Goal: Information Seeking & Learning: Check status

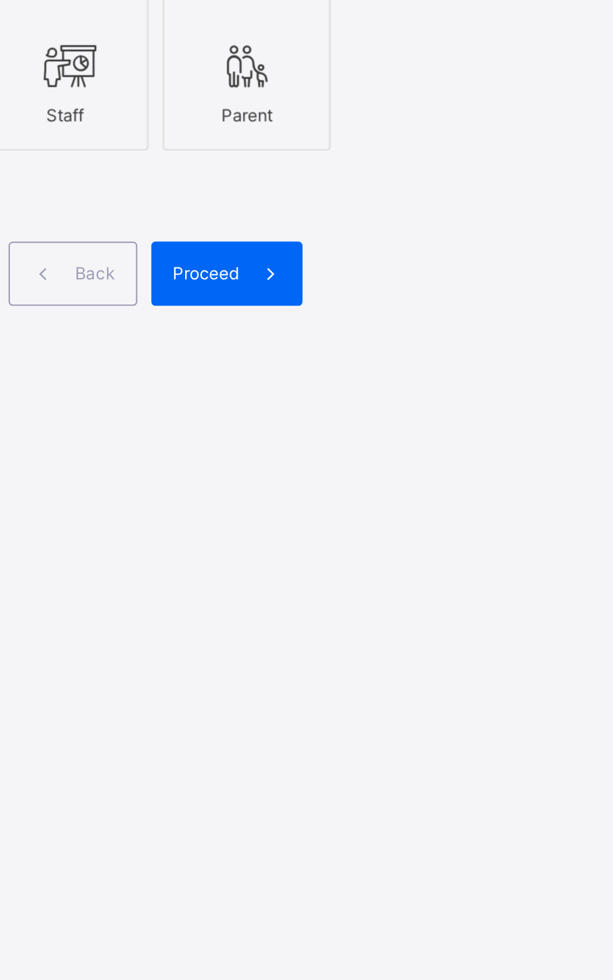
click at [369, 496] on icon at bounding box center [367, 485] width 26 height 23
click at [440, 593] on div "Proceed" at bounding box center [440, 578] width 68 height 29
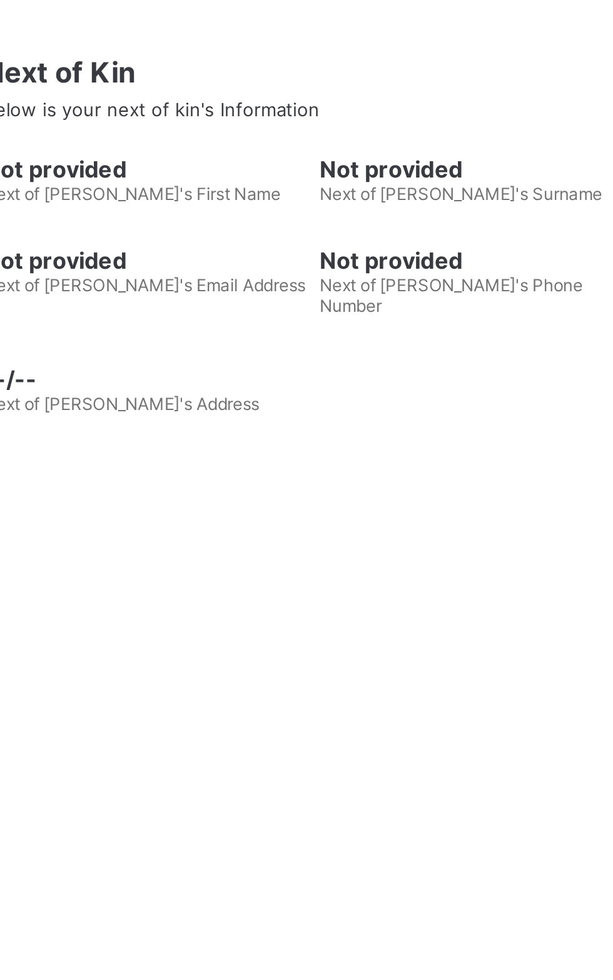
click at [81, 219] on link "Broadsheet" at bounding box center [75, 225] width 150 height 25
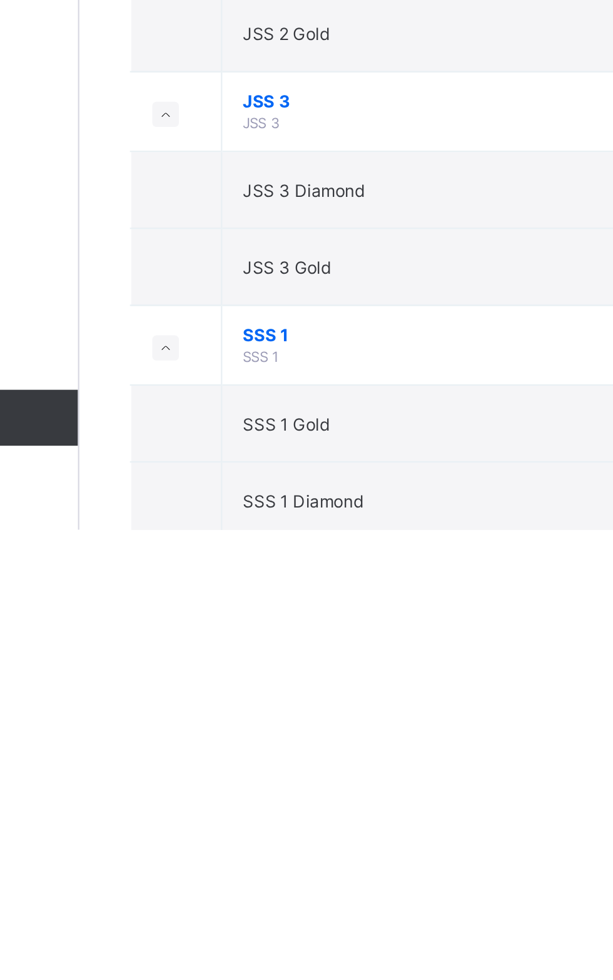
scroll to position [430, 0]
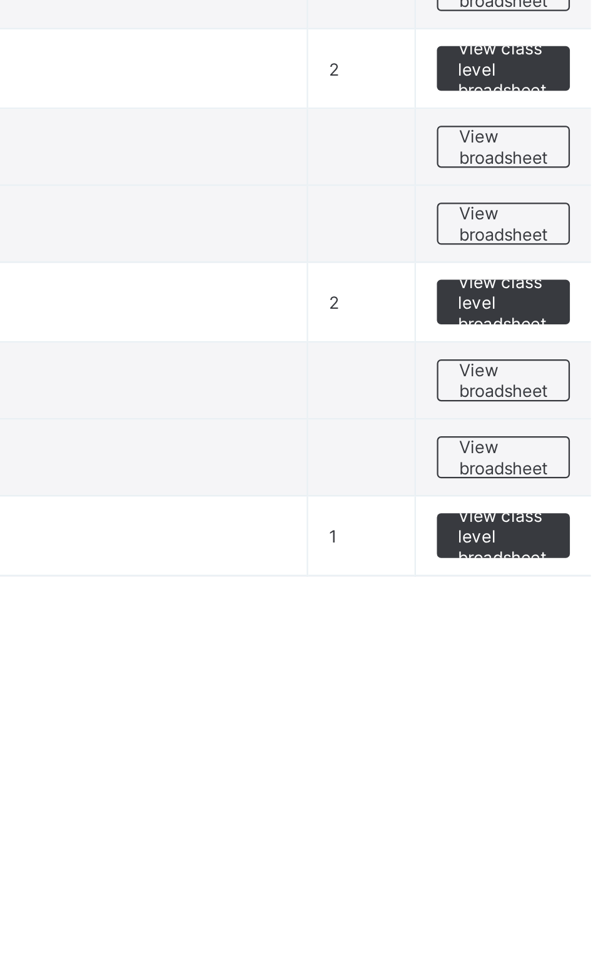
click at [549, 918] on span "View broadsheet" at bounding box center [550, 927] width 39 height 19
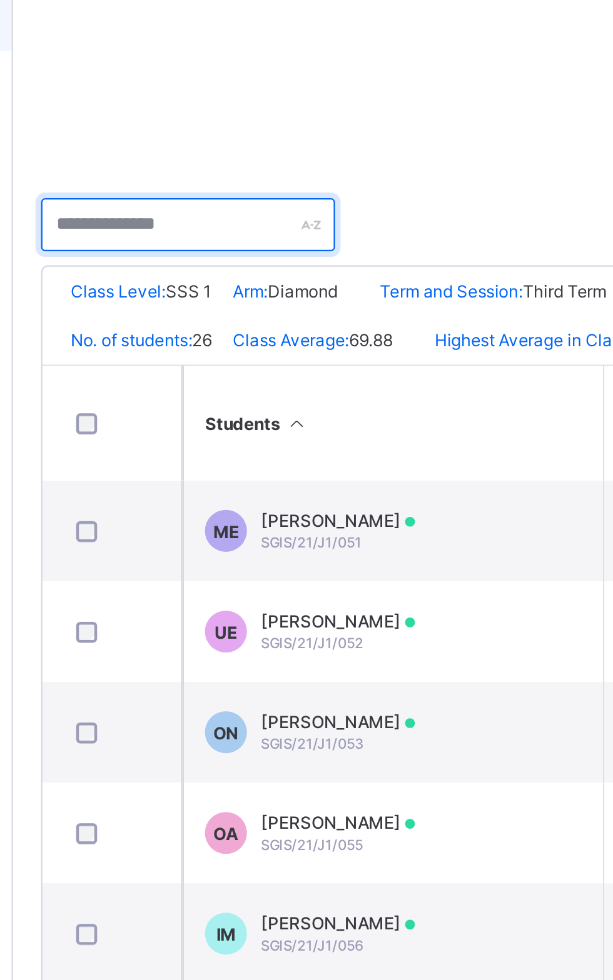
click at [221, 311] on input "text" at bounding box center [228, 315] width 131 height 24
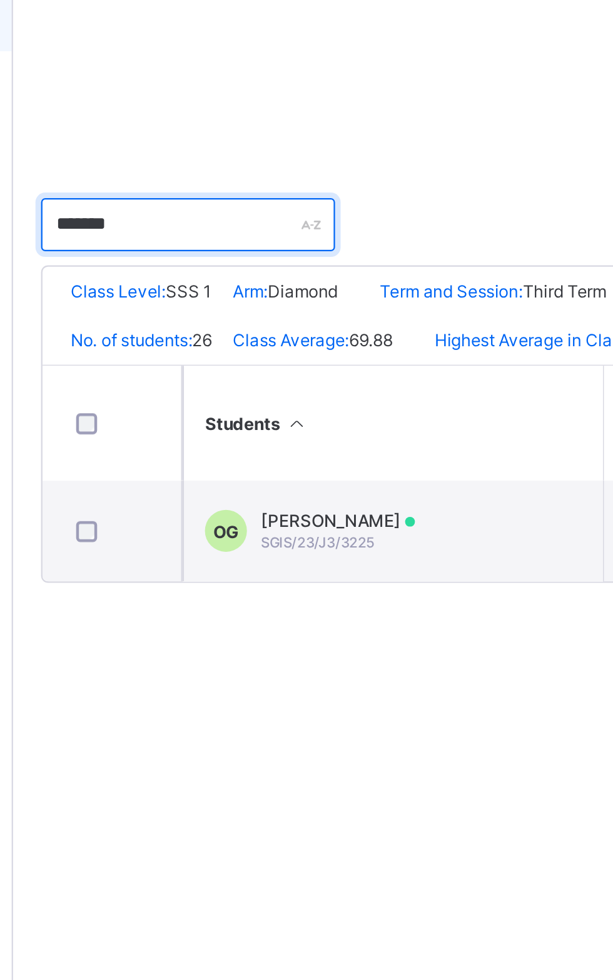
type input "******"
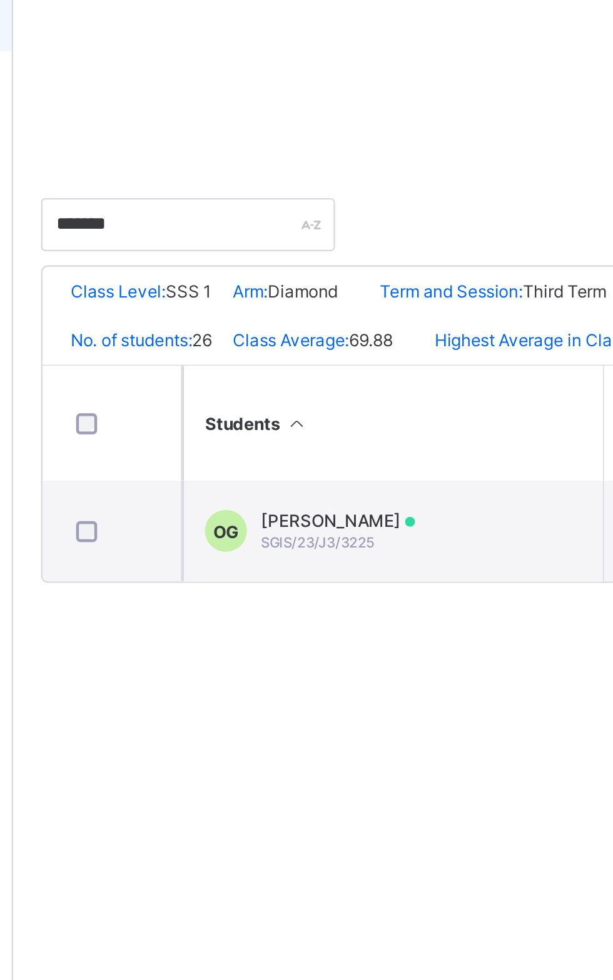
click at [279, 452] on span "[PERSON_NAME]" at bounding box center [295, 447] width 69 height 9
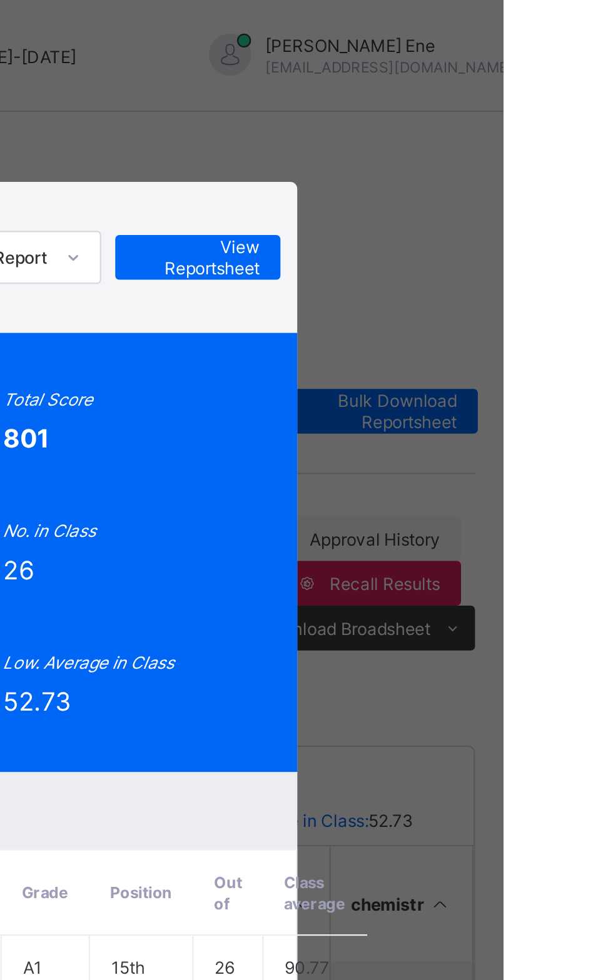
click at [504, 124] on span "View Reportsheet" at bounding box center [476, 115] width 55 height 19
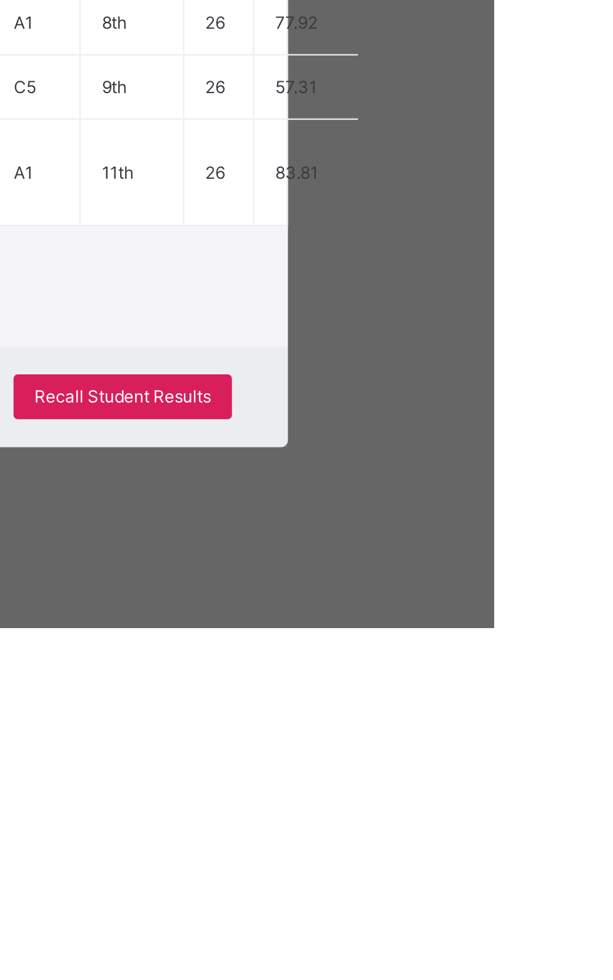
click at [429, 855] on div "Form Teacher's comment [PERSON_NAME] is kind and helpful to everyone in the cla…" at bounding box center [306, 828] width 429 height 54
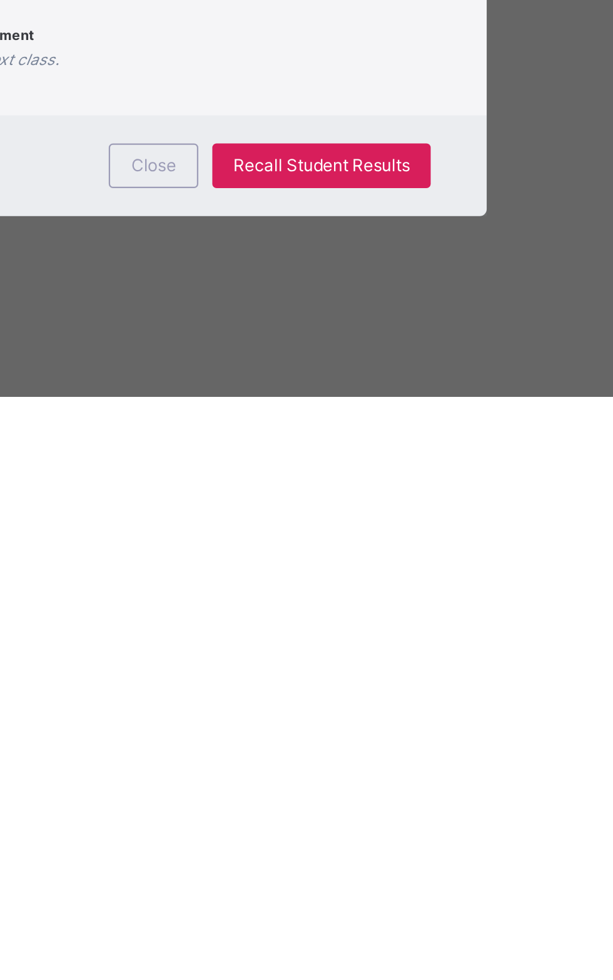
click at [392, 887] on div "Close" at bounding box center [372, 877] width 40 height 20
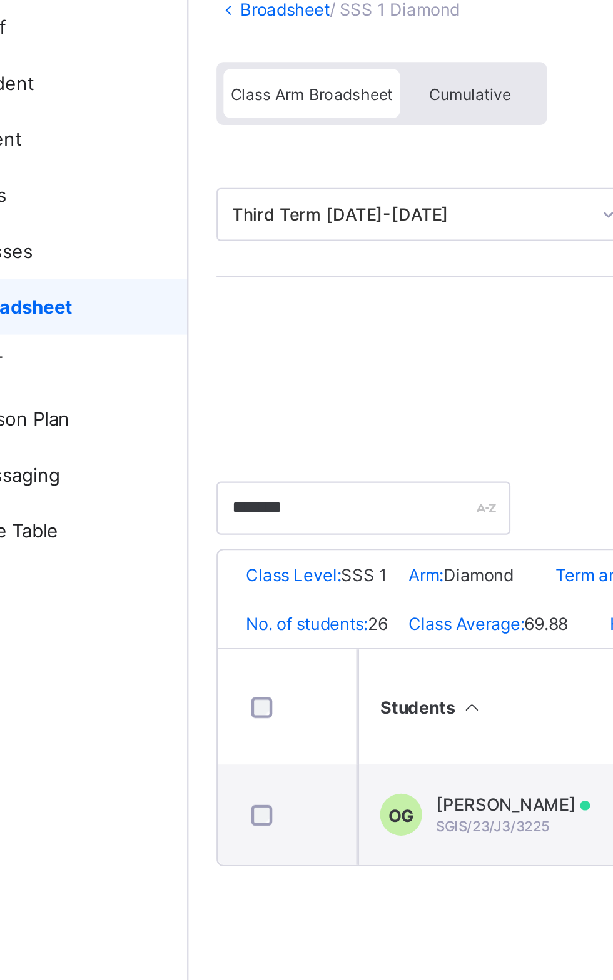
click at [112, 223] on span "Broadsheet" at bounding box center [101, 225] width 98 height 10
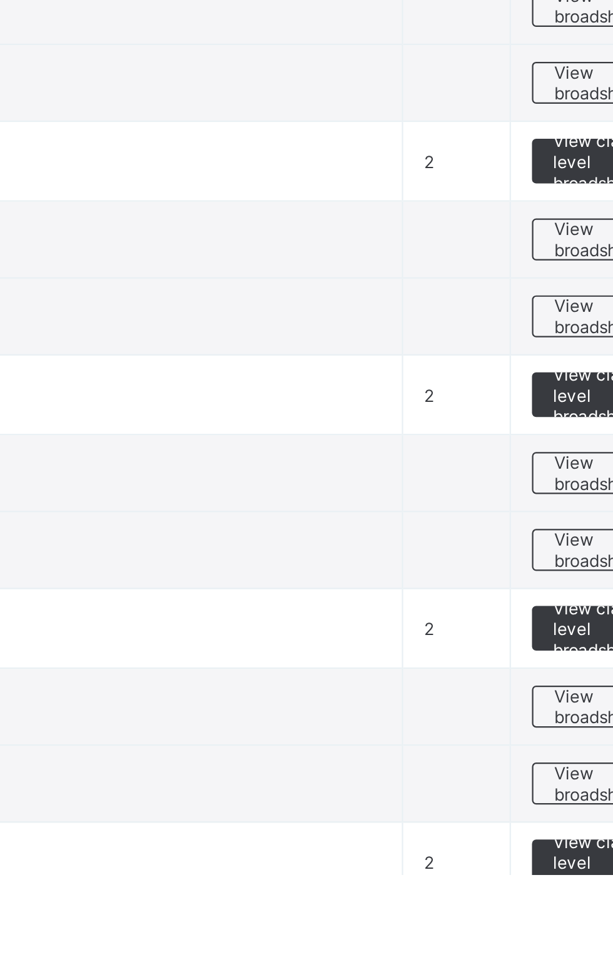
click at [545, 835] on span "View broadsheet" at bounding box center [550, 835] width 39 height 19
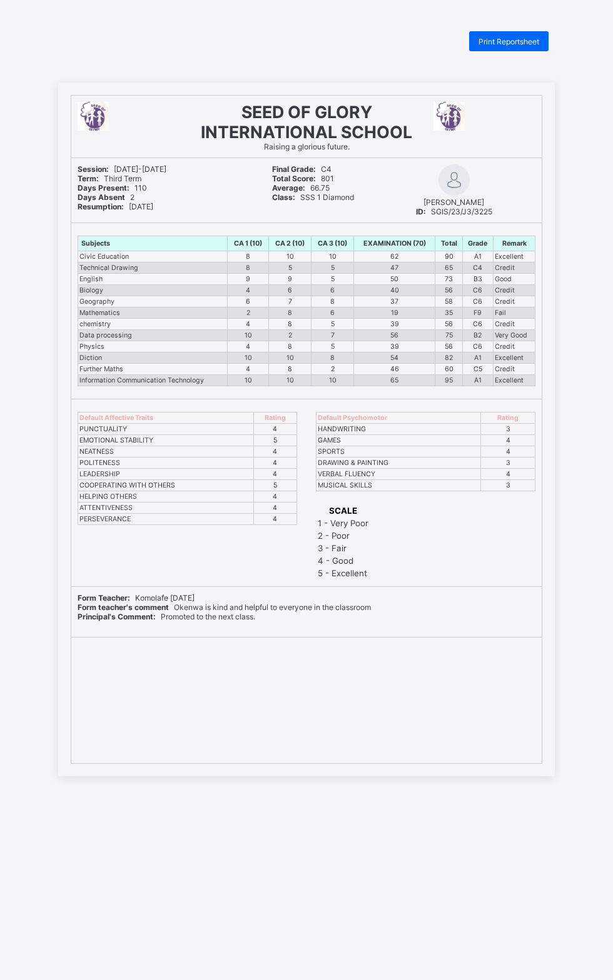
click at [498, 38] on span "Print Reportsheet" at bounding box center [508, 41] width 61 height 9
click at [535, 45] on span "Print Reportsheet" at bounding box center [508, 41] width 61 height 9
